Goal: Task Accomplishment & Management: Complete application form

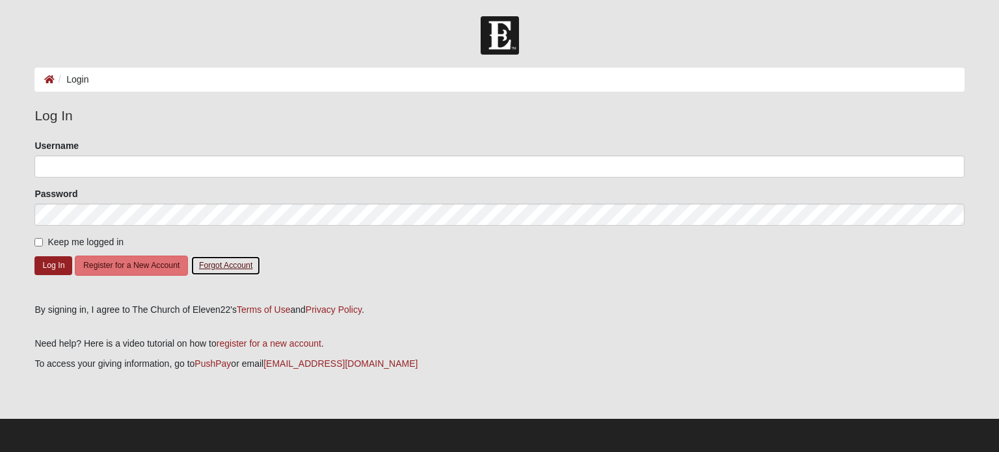
click at [228, 263] on button "Forgot Account" at bounding box center [225, 265] width 70 height 20
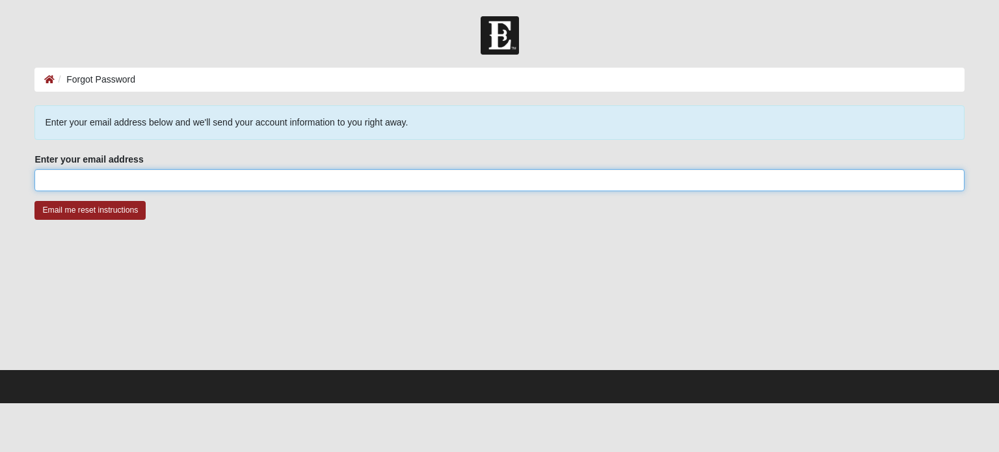
click at [155, 187] on input "Enter your email address" at bounding box center [498, 180] width 929 height 22
type input "[EMAIL_ADDRESS][DOMAIN_NAME]"
click at [34, 201] on input "Email me reset instructions" at bounding box center [89, 210] width 111 height 19
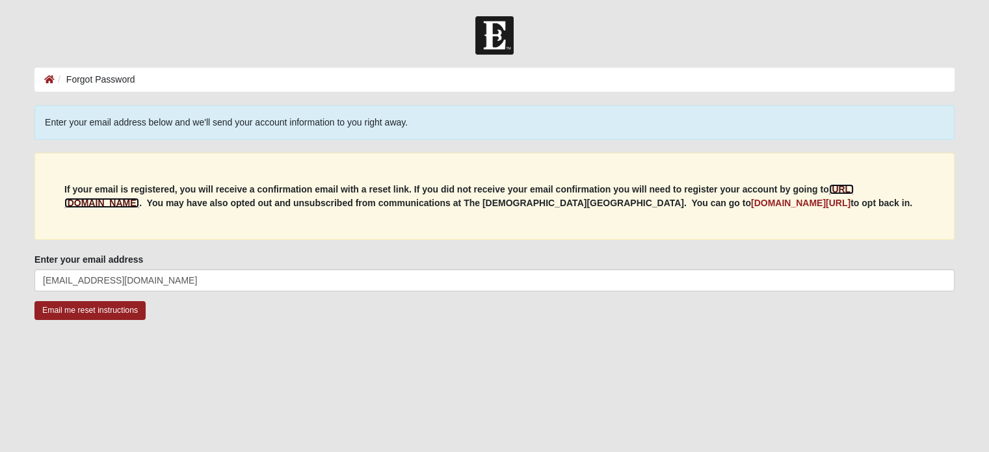
click at [172, 201] on b "[URL][DOMAIN_NAME]" at bounding box center [458, 196] width 789 height 24
click at [501, 28] on img at bounding box center [494, 35] width 38 height 38
click at [111, 308] on input "Email me reset instructions" at bounding box center [89, 310] width 111 height 19
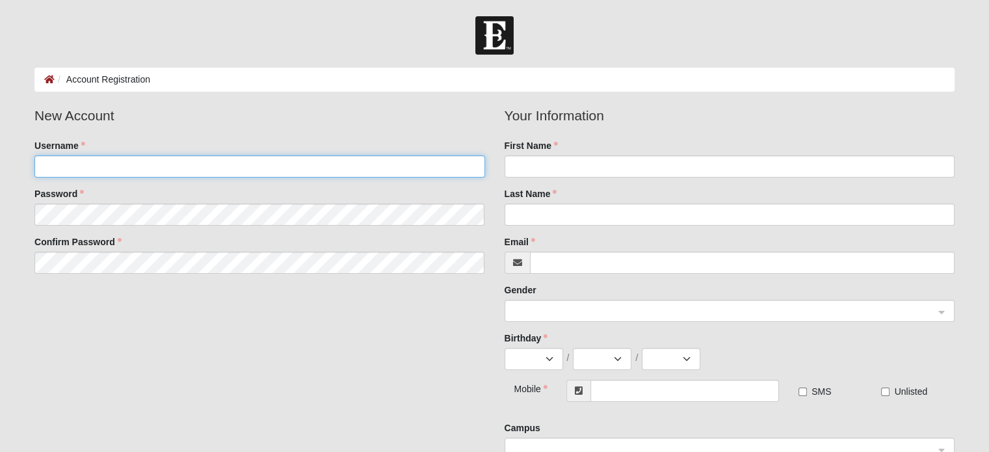
click at [70, 157] on input "Username" at bounding box center [259, 166] width 450 height 22
type input "Birch118"
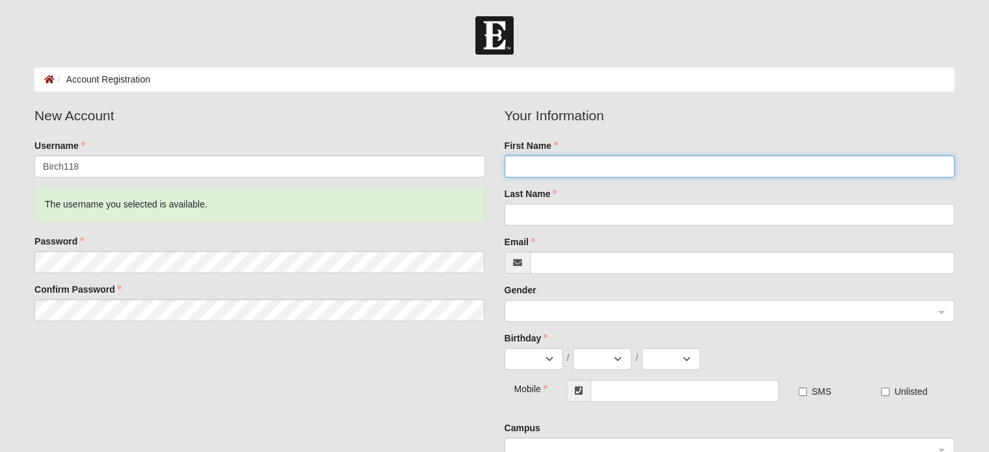
click at [689, 162] on input "First Name" at bounding box center [729, 166] width 450 height 22
type input "[PERSON_NAME]"
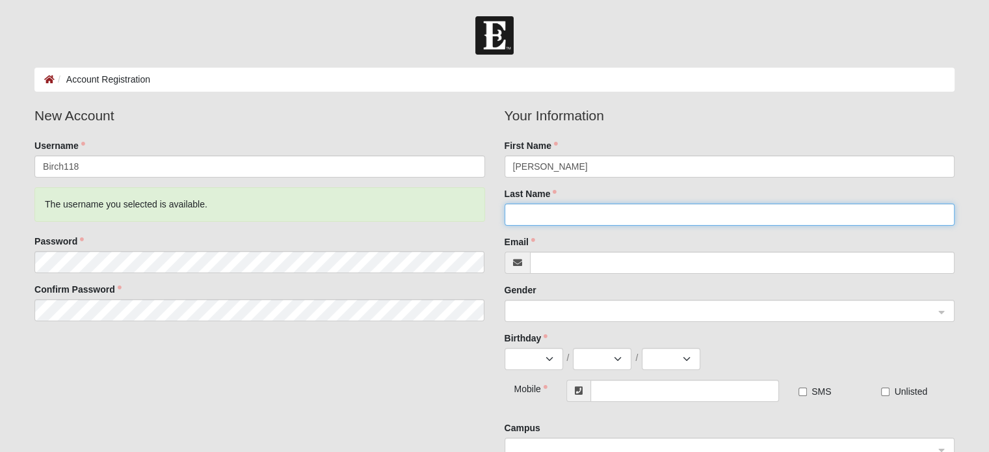
type input "Birch"
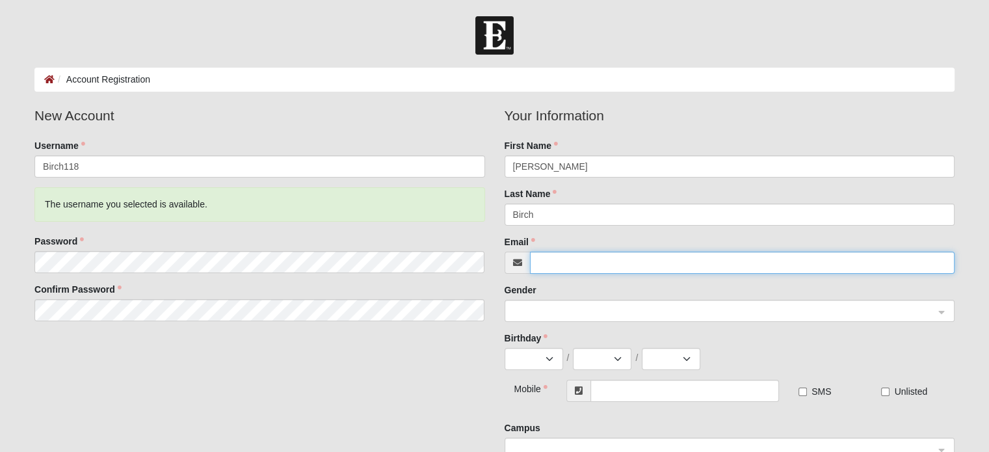
type input "[PERSON_NAME][EMAIL_ADDRESS][DOMAIN_NAME]"
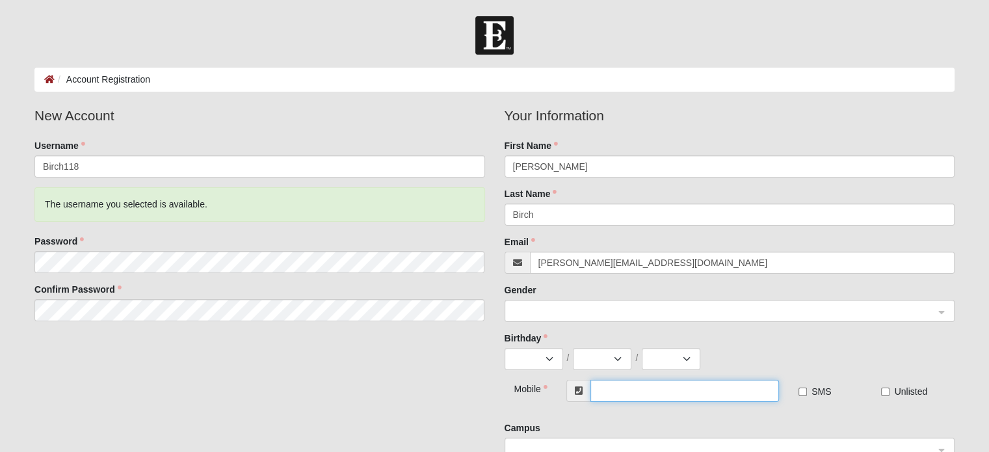
type input "[PHONE_NUMBER]"
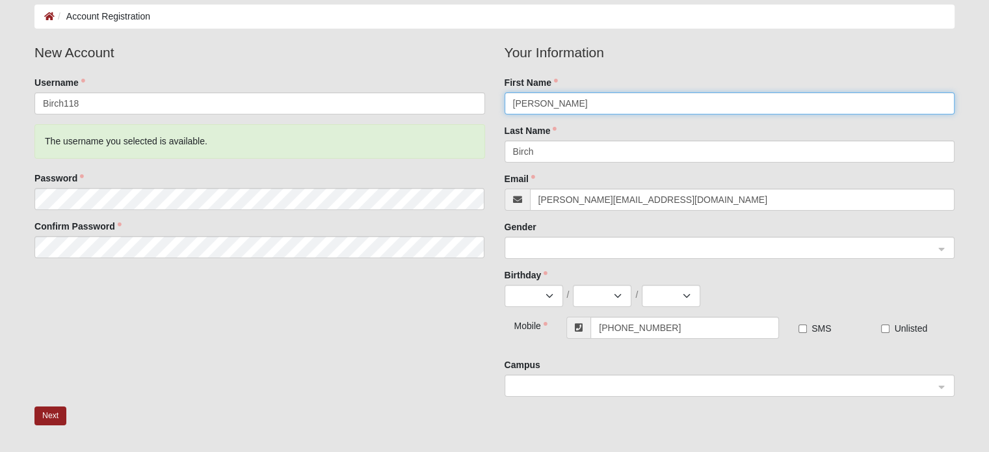
scroll to position [65, 0]
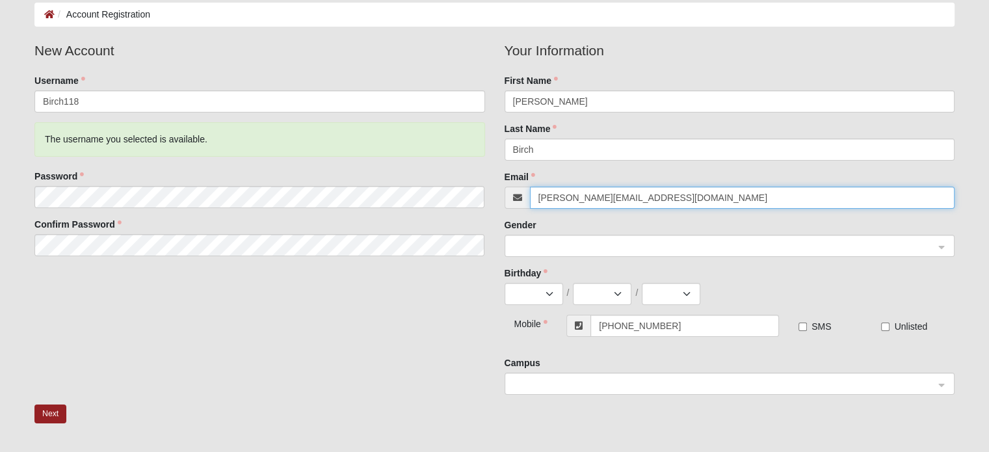
drag, startPoint x: 661, startPoint y: 198, endPoint x: 502, endPoint y: 179, distance: 159.8
click at [502, 179] on div "Your Information First Name [PERSON_NAME] Last Name [PERSON_NAME] Email [PERSON…" at bounding box center [729, 222] width 469 height 364
type input "[EMAIL_ADDRESS][DOMAIN_NAME]"
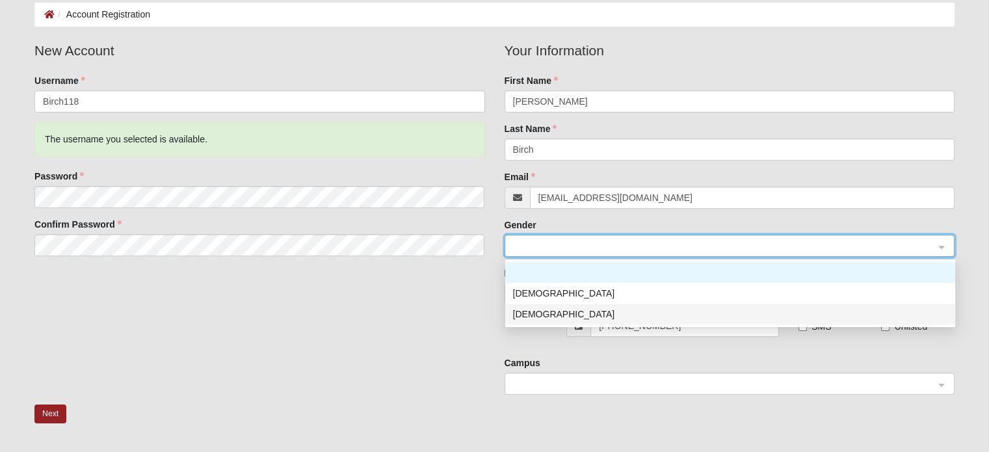
click at [539, 307] on div "[DEMOGRAPHIC_DATA]" at bounding box center [730, 314] width 434 height 14
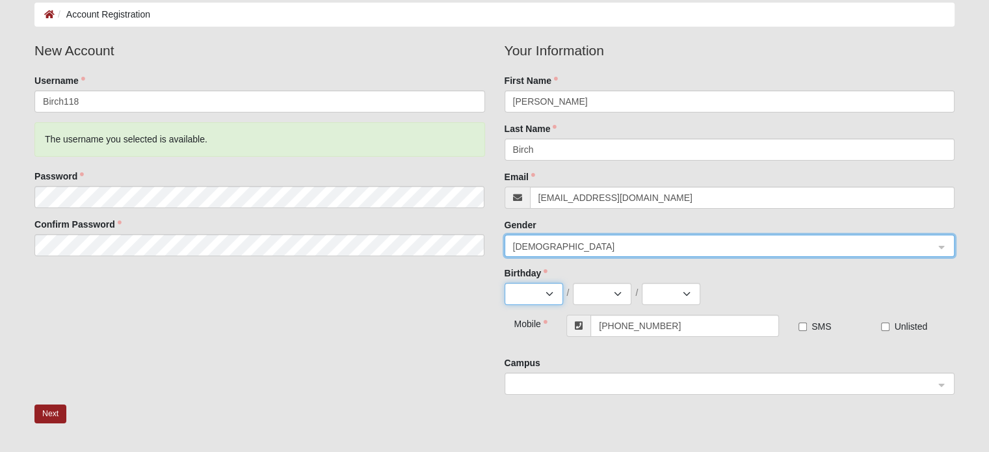
click at [532, 297] on select "Jan Feb Mar Apr May Jun Jul Aug Sep Oct Nov Dec" at bounding box center [533, 294] width 59 height 22
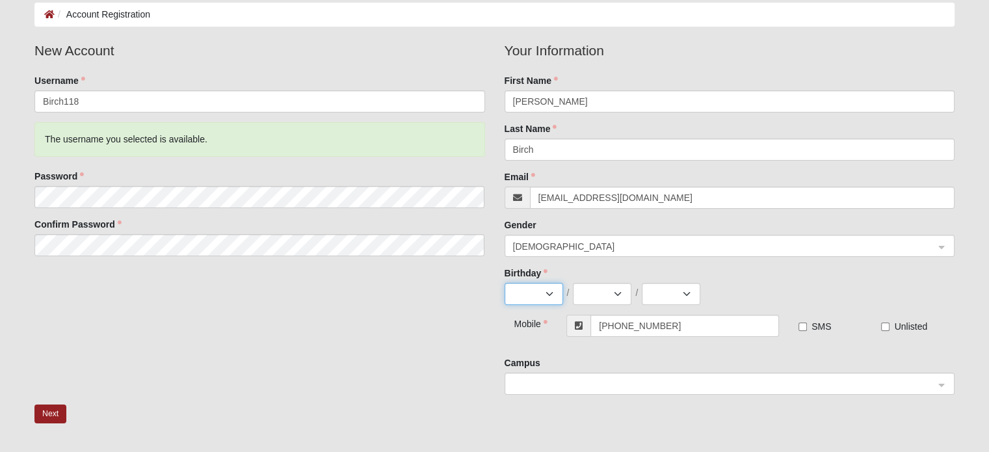
select select "1"
click at [504, 283] on select "Jan Feb Mar Apr May Jun Jul Aug Sep Oct Nov Dec" at bounding box center [533, 294] width 59 height 22
click at [586, 298] on select "1 2 3 4 5 6 7 8 9 10 11 12 13 14 15 16 17 18 19 20 21 22 23 24 25 26 27 28 29 3…" at bounding box center [602, 294] width 59 height 22
click at [573, 283] on select "1 2 3 4 5 6 7 8 9 10 11 12 13 14 15 16 17 18 19 20 21 22 23 24 25 26 27 28 29 3…" at bounding box center [602, 294] width 59 height 22
click at [601, 285] on select "1 2 3 4 5 6 7 8 9 10 11 12 13 14 15 16 17 18 19 20 21 22 23 24 25 26 27 28 29 3…" at bounding box center [602, 294] width 59 height 22
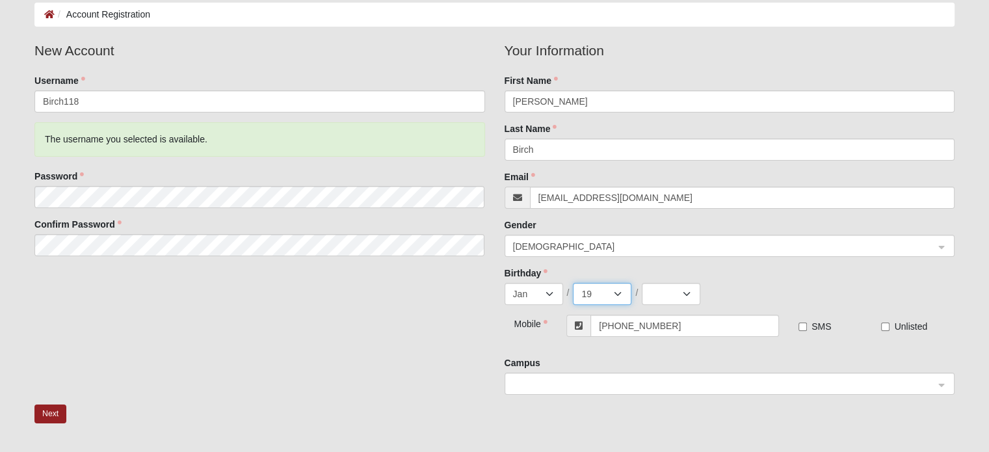
select select "18"
click at [573, 283] on select "1 2 3 4 5 6 7 8 9 10 11 12 13 14 15 16 17 18 19 20 21 22 23 24 25 26 27 28 29 3…" at bounding box center [602, 294] width 59 height 22
click at [661, 291] on select "2025 2024 2023 2022 2021 2020 2019 2018 2017 2016 2015 2014 2013 2012 2011 2010…" at bounding box center [671, 294] width 59 height 22
select select "1982"
click at [642, 283] on select "2025 2024 2023 2022 2021 2020 2019 2018 2017 2016 2015 2014 2013 2012 2011 2010…" at bounding box center [671, 294] width 59 height 22
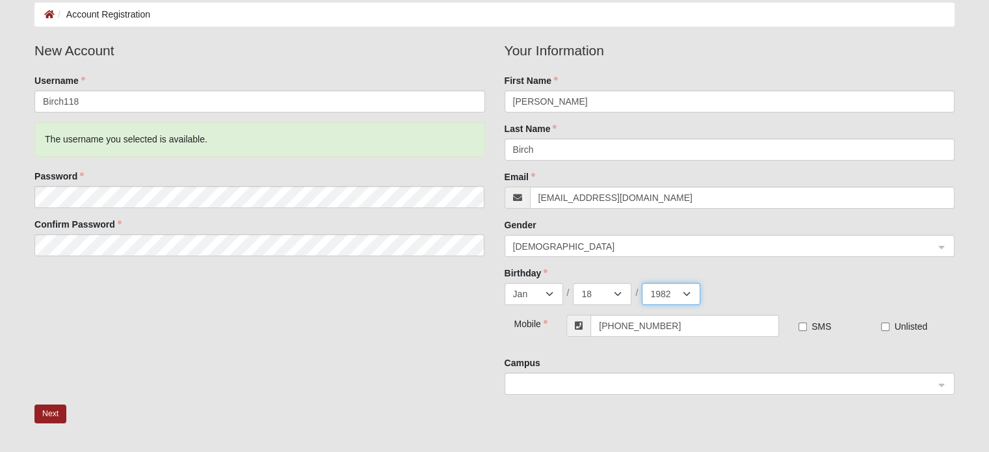
click at [530, 386] on span at bounding box center [723, 384] width 421 height 14
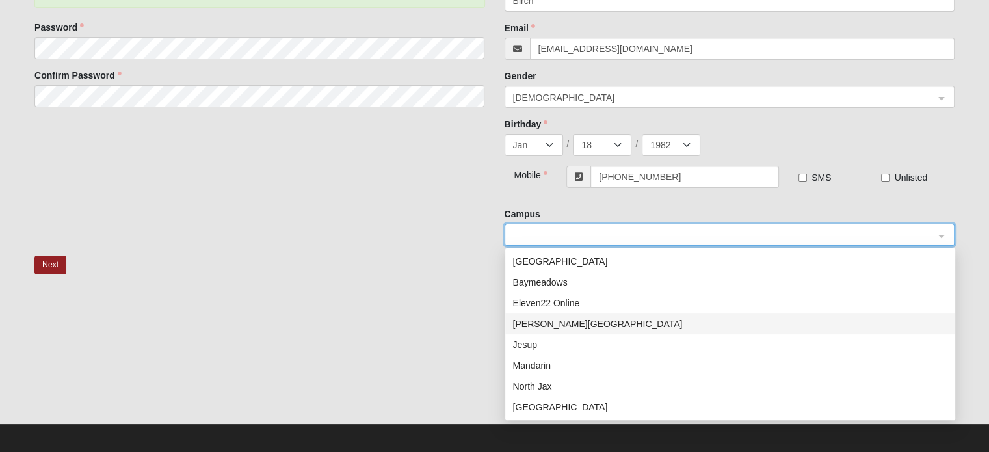
scroll to position [218, 0]
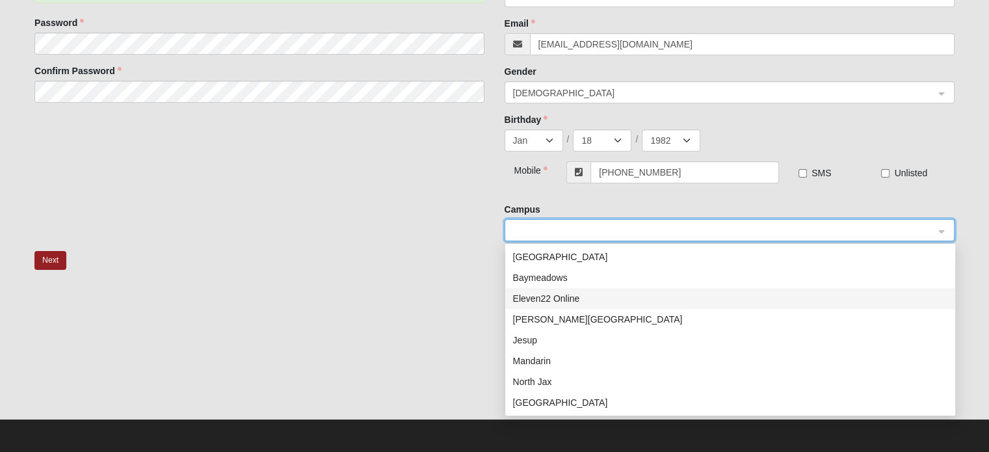
click at [583, 296] on div "Eleven22 Online" at bounding box center [730, 298] width 434 height 14
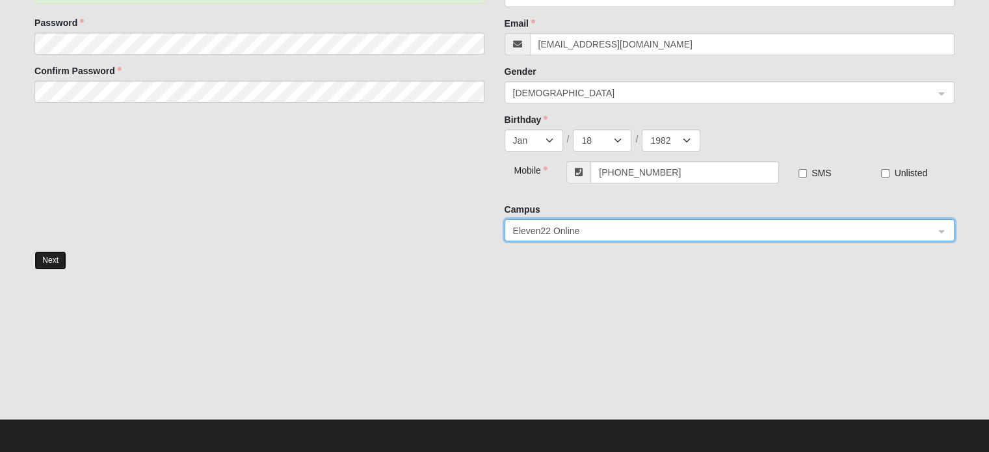
click at [52, 260] on button "Next" at bounding box center [50, 260] width 32 height 19
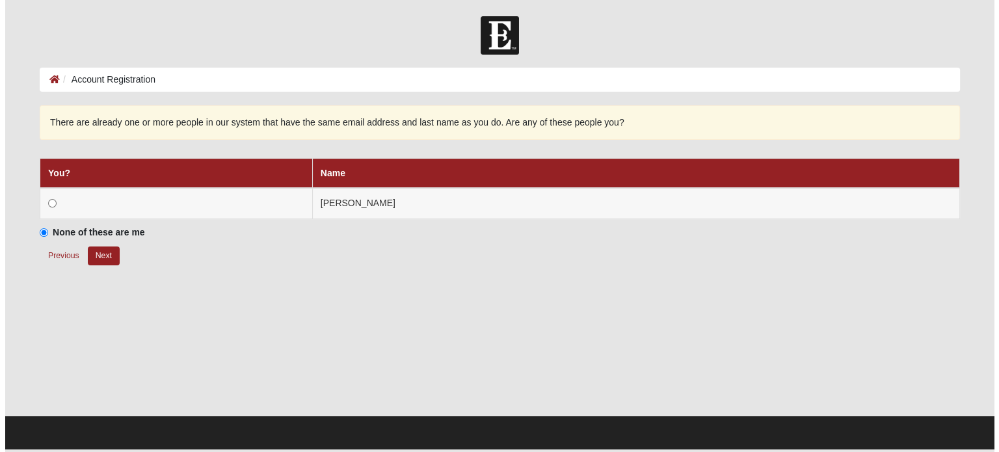
scroll to position [0, 0]
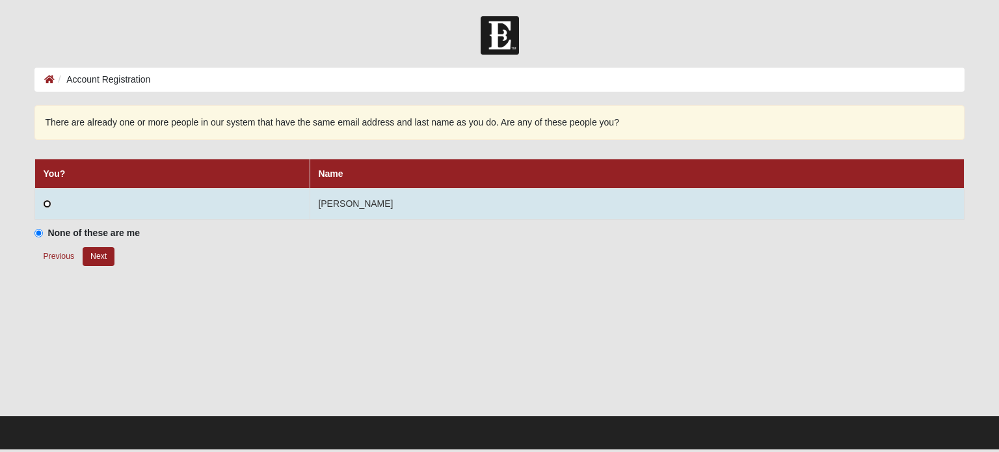
click at [49, 202] on input "radio" at bounding box center [47, 204] width 8 height 8
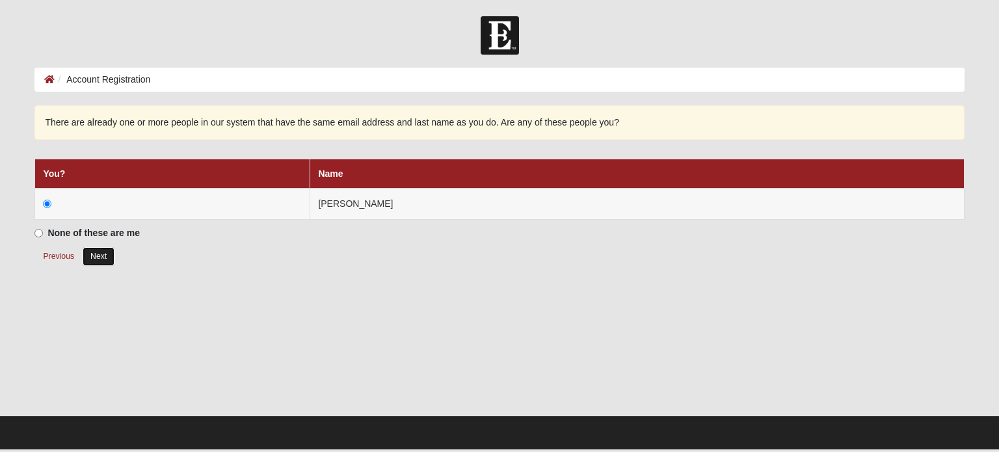
click at [89, 250] on button "Next" at bounding box center [99, 256] width 32 height 19
radio input "true"
